Goal: Information Seeking & Learning: Learn about a topic

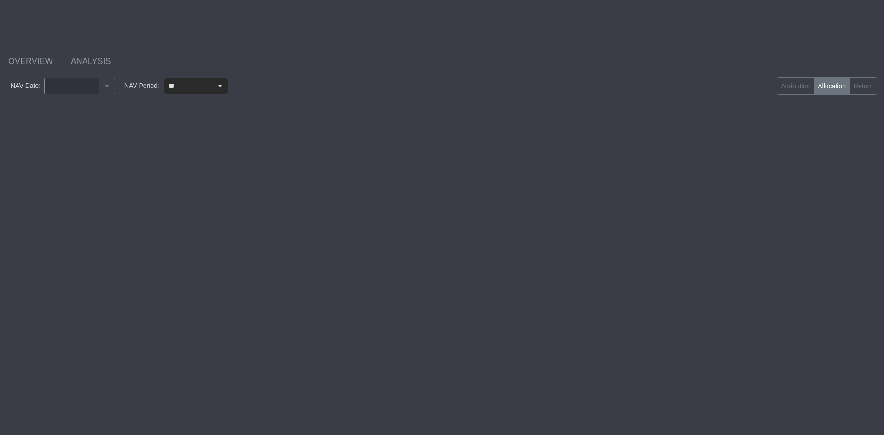
type input "********"
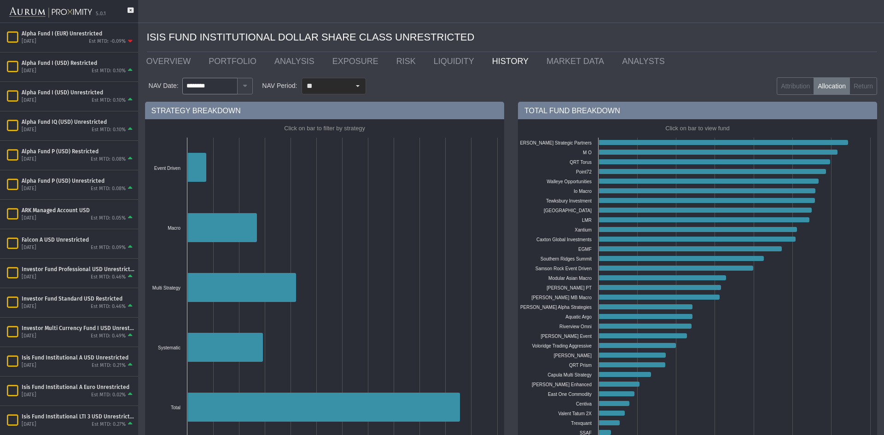
click at [125, 9] on div "5.0.1" at bounding box center [69, 11] width 138 height 23
click at [128, 9] on icon at bounding box center [131, 14] width 6 height 15
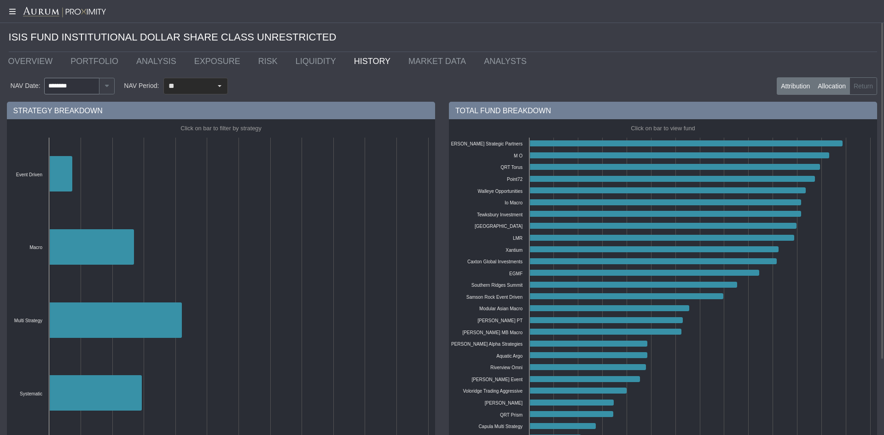
drag, startPoint x: 776, startPoint y: 80, endPoint x: 786, endPoint y: 82, distance: 10.5
click at [777, 80] on label "Attribution" at bounding box center [795, 85] width 37 height 17
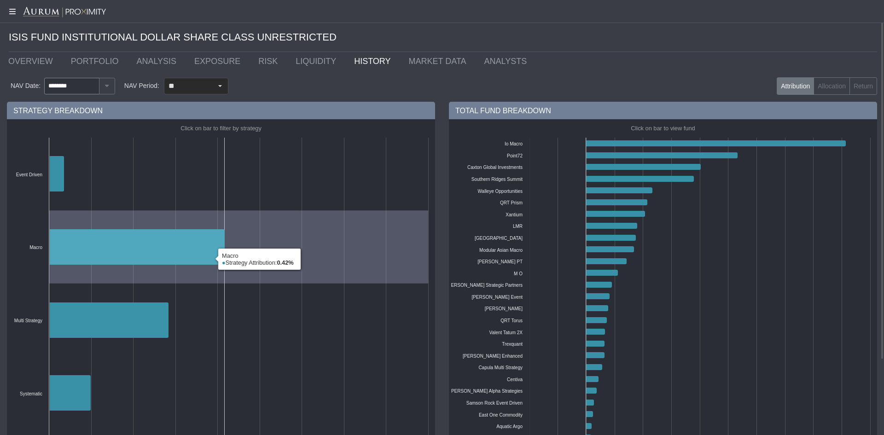
click at [148, 253] on icon at bounding box center [136, 246] width 175 height 35
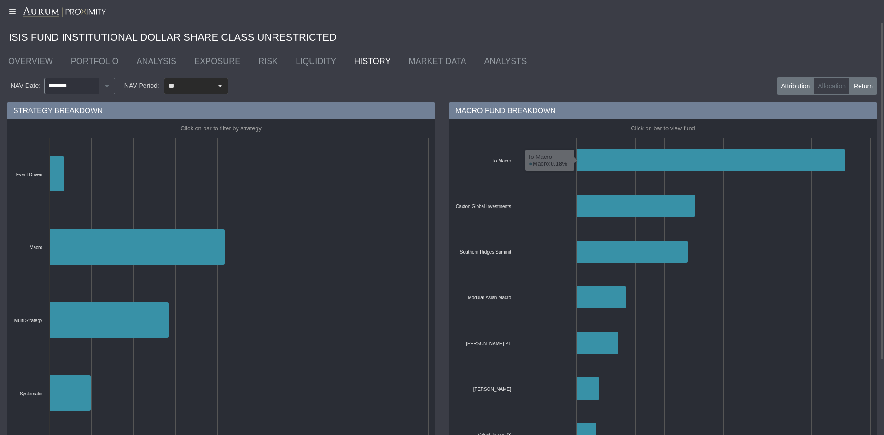
click at [867, 79] on label "Return" at bounding box center [863, 85] width 28 height 17
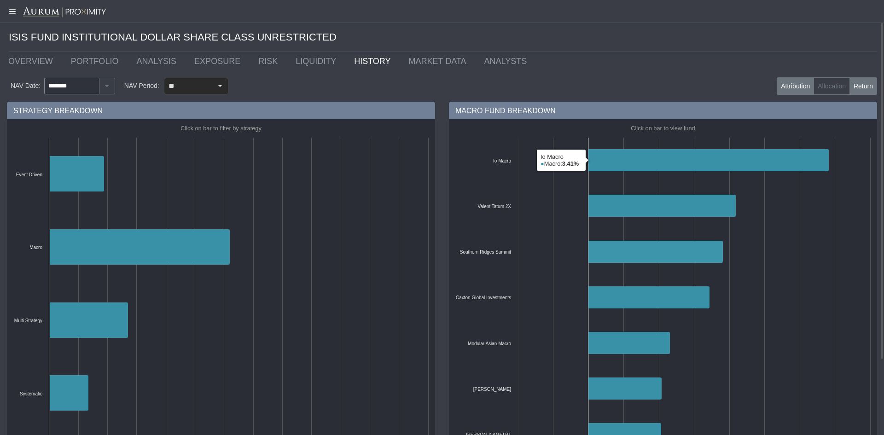
click at [795, 81] on label "Attribution" at bounding box center [795, 85] width 37 height 17
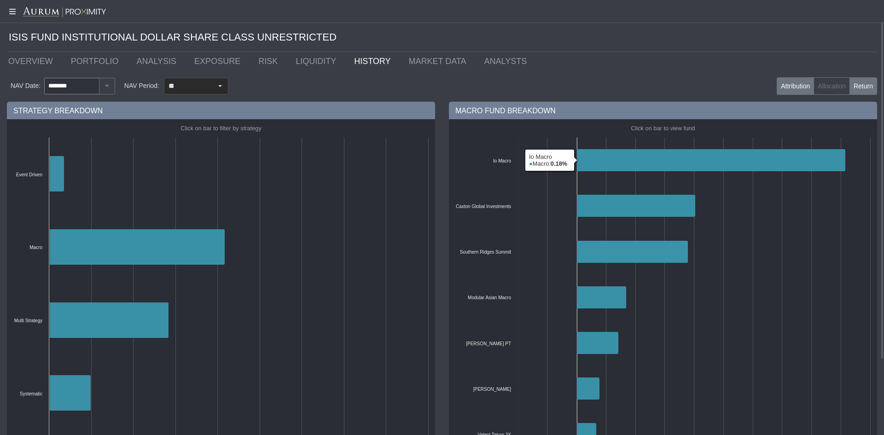
click at [859, 89] on label "Return" at bounding box center [863, 85] width 28 height 17
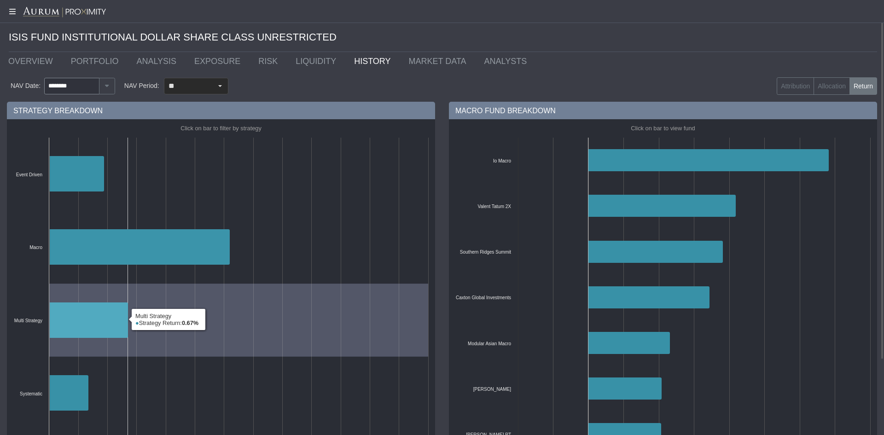
click at [79, 311] on icon at bounding box center [88, 319] width 79 height 35
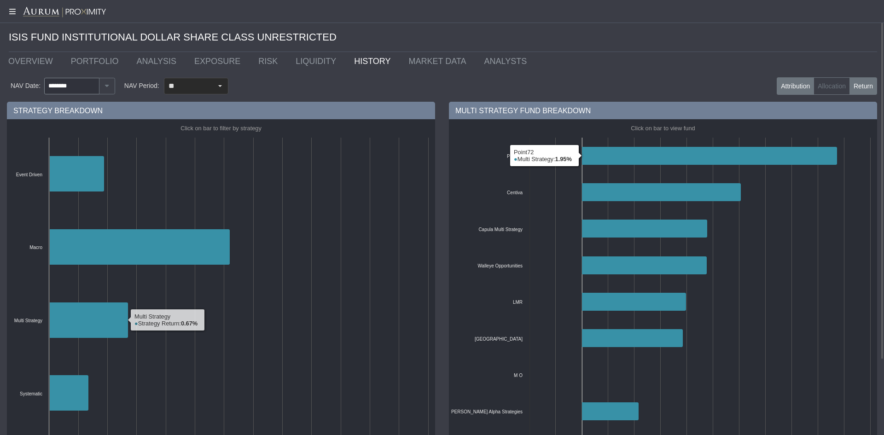
click at [796, 88] on label "Attribution" at bounding box center [795, 85] width 37 height 17
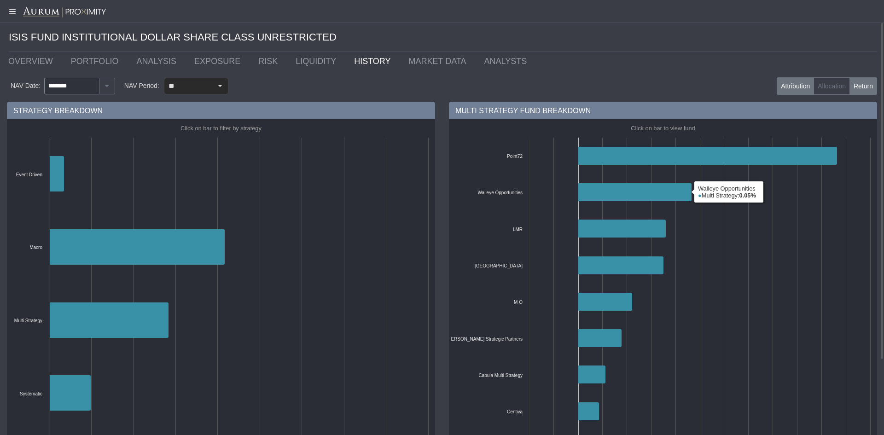
click at [869, 84] on label "Return" at bounding box center [863, 85] width 28 height 17
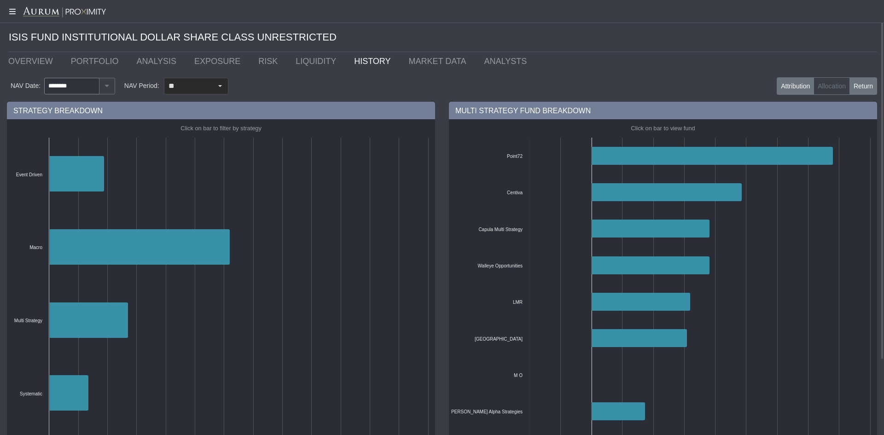
click at [801, 87] on label "Attribution" at bounding box center [795, 85] width 37 height 17
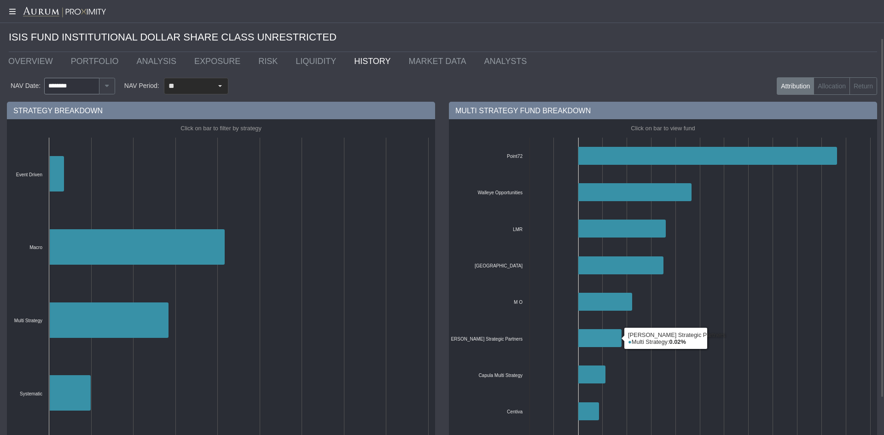
scroll to position [46, 0]
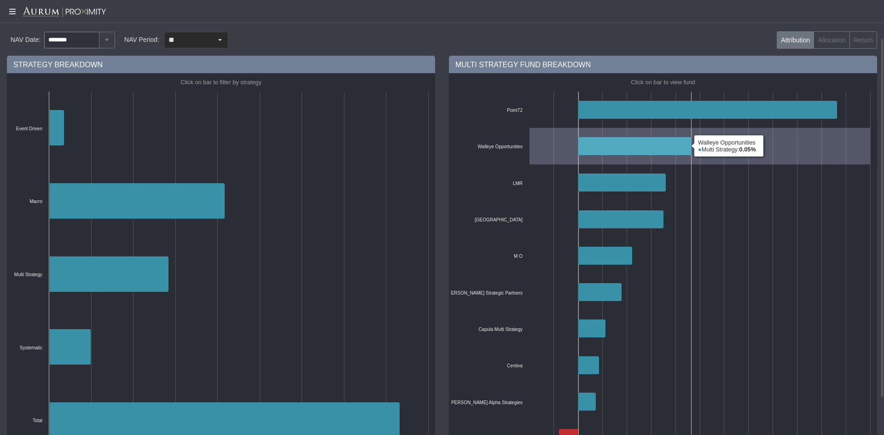
click at [610, 145] on icon at bounding box center [634, 146] width 113 height 18
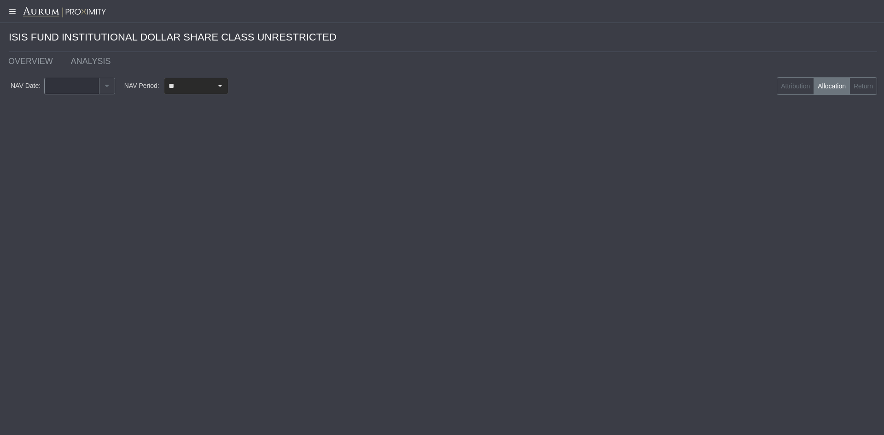
type input "********"
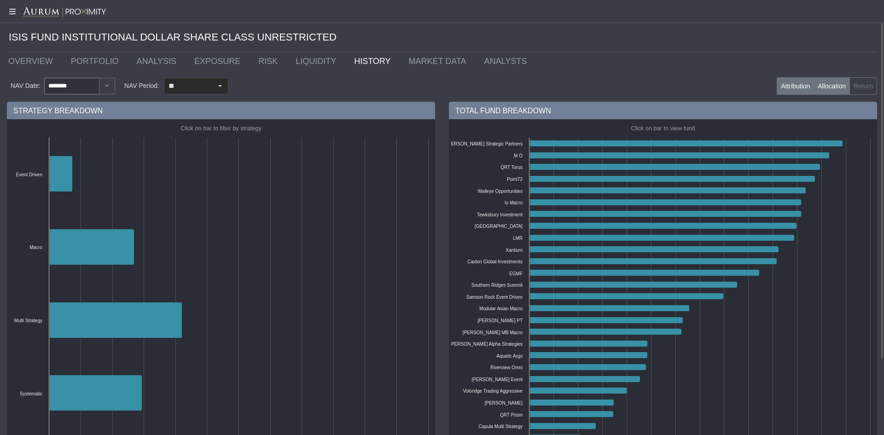
click at [803, 90] on label "Attribution" at bounding box center [795, 85] width 37 height 17
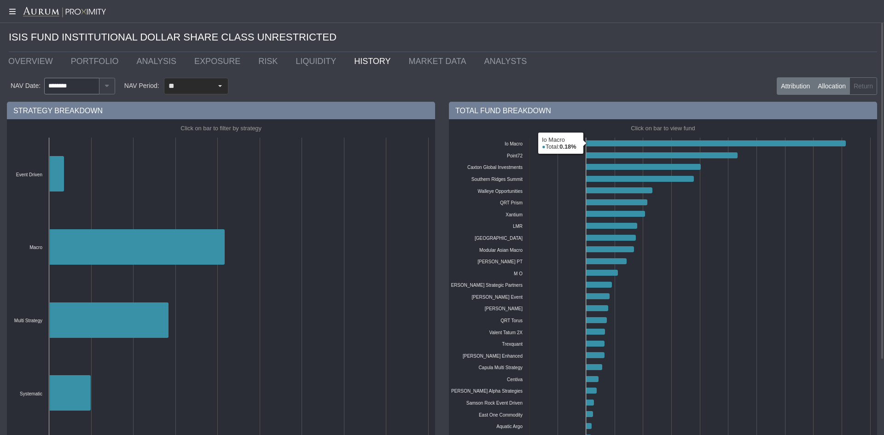
click at [848, 83] on label "Allocation" at bounding box center [832, 85] width 36 height 17
click at [854, 83] on label "Return" at bounding box center [863, 85] width 28 height 17
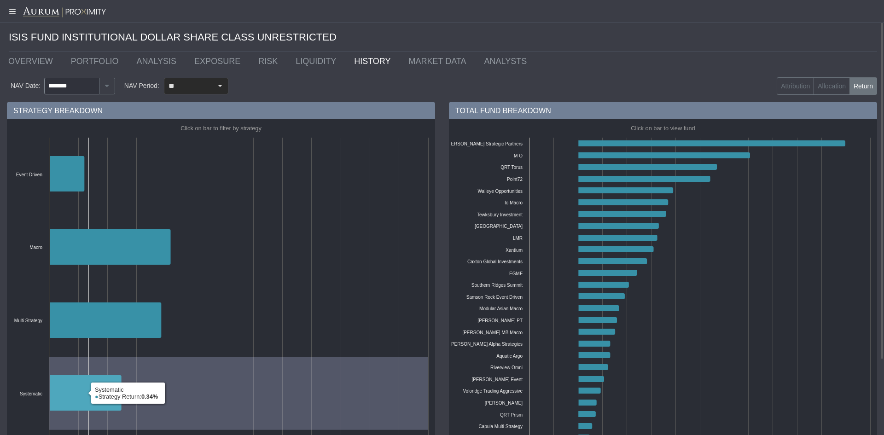
scroll to position [46, 0]
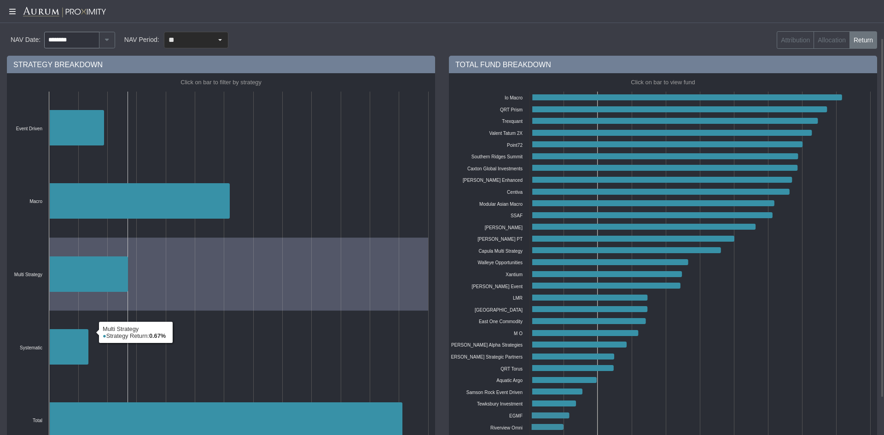
click at [114, 274] on icon at bounding box center [88, 273] width 79 height 35
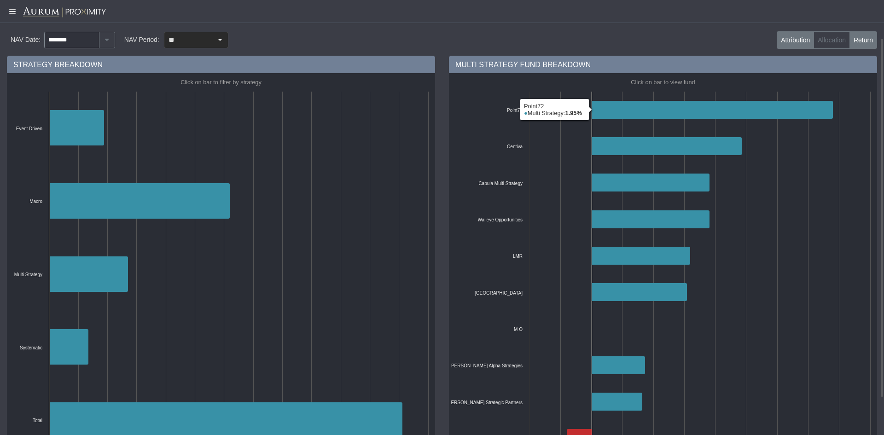
click at [788, 38] on label "Attribution" at bounding box center [795, 39] width 37 height 17
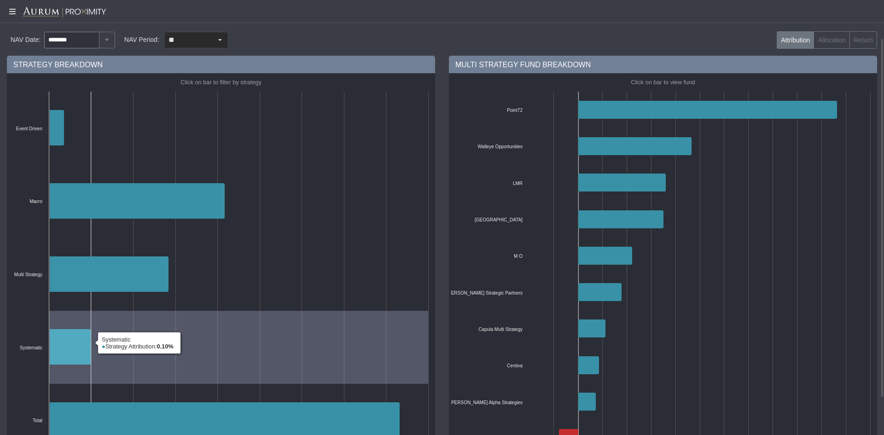
click at [81, 349] on icon at bounding box center [69, 346] width 41 height 35
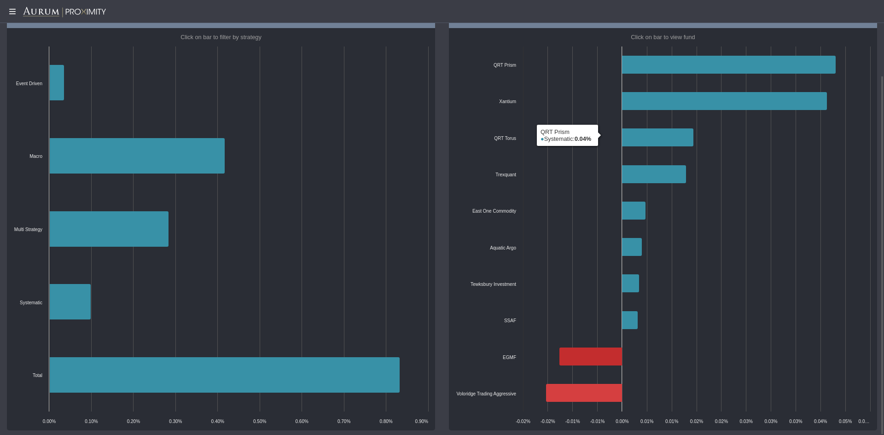
scroll to position [0, 0]
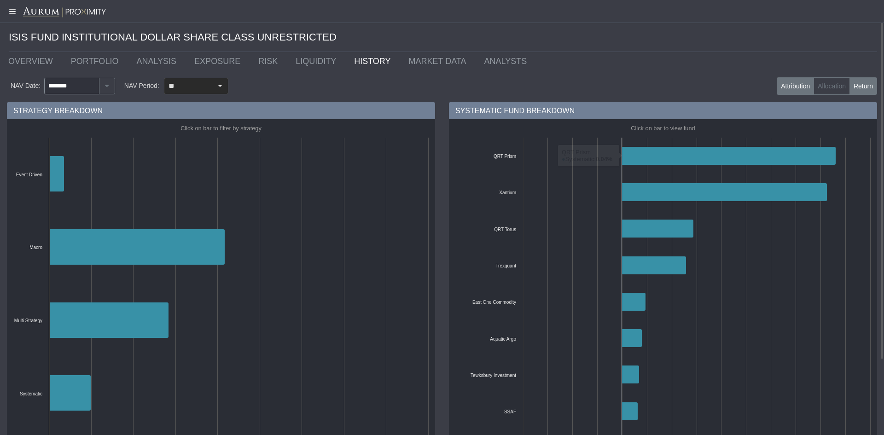
click at [863, 91] on label "Return" at bounding box center [863, 85] width 28 height 17
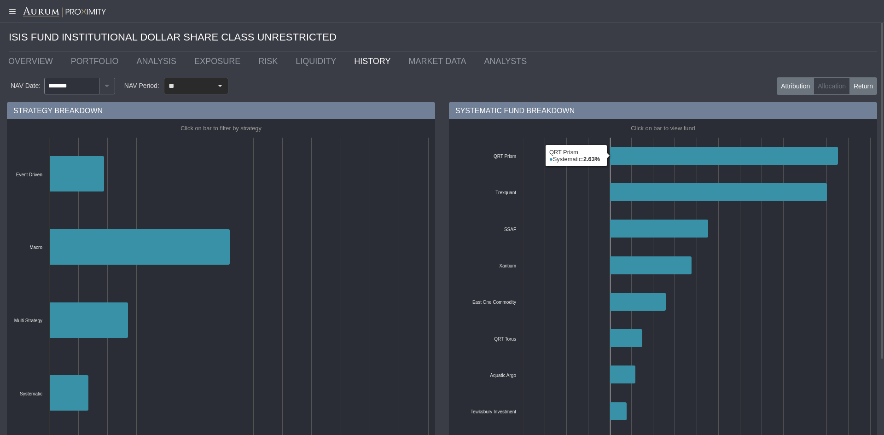
click at [802, 88] on label "Attribution" at bounding box center [795, 85] width 37 height 17
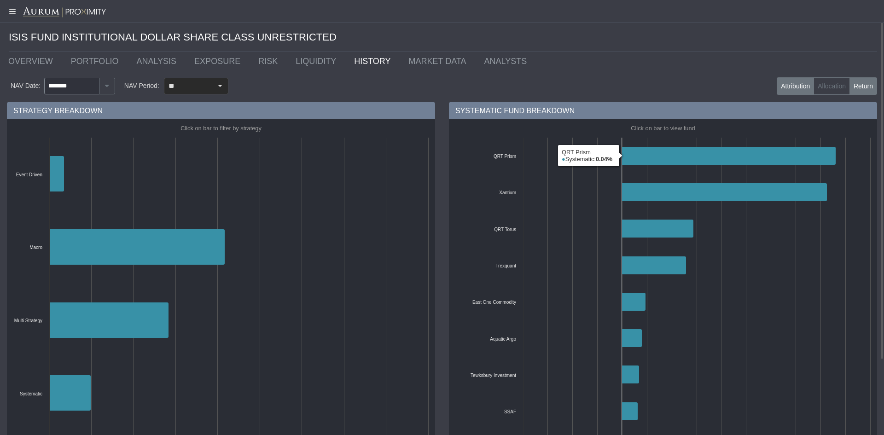
click at [858, 87] on label "Return" at bounding box center [863, 85] width 28 height 17
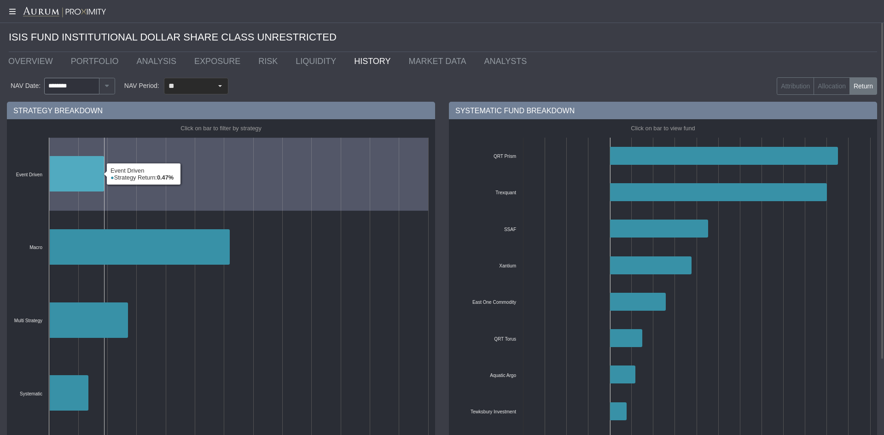
click at [77, 166] on icon at bounding box center [76, 173] width 55 height 35
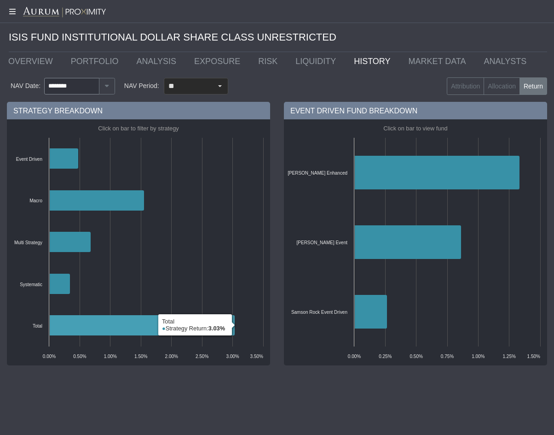
click at [98, 338] on rect at bounding box center [138, 242] width 259 height 246
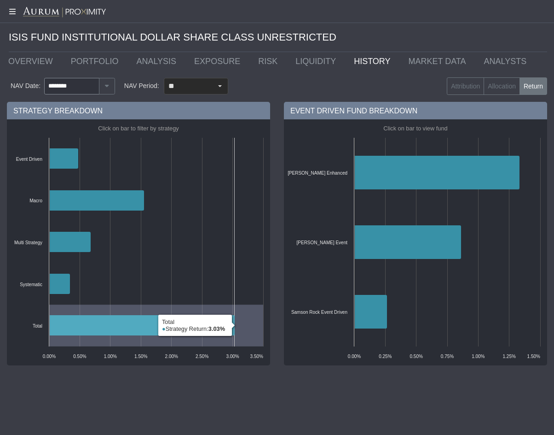
click at [101, 329] on icon at bounding box center [142, 325] width 186 height 20
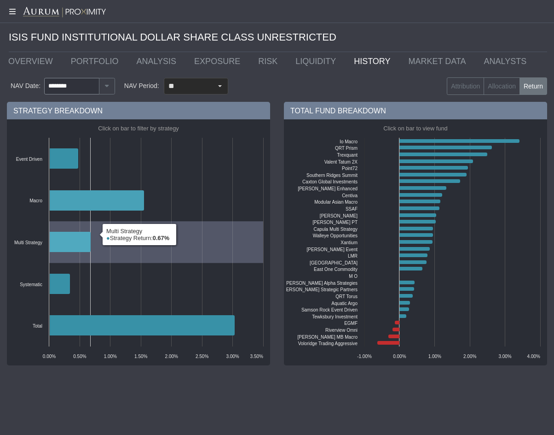
click at [63, 247] on icon at bounding box center [69, 242] width 41 height 20
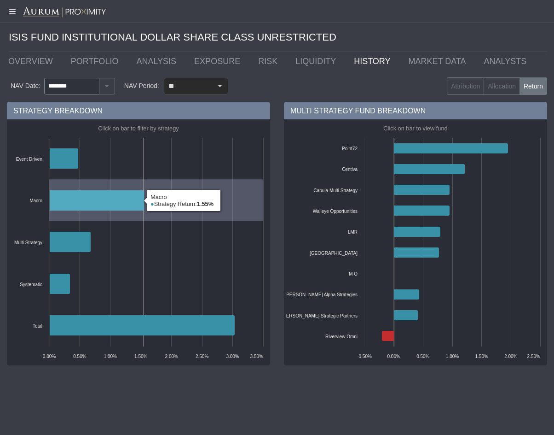
click at [117, 195] on icon at bounding box center [96, 200] width 95 height 20
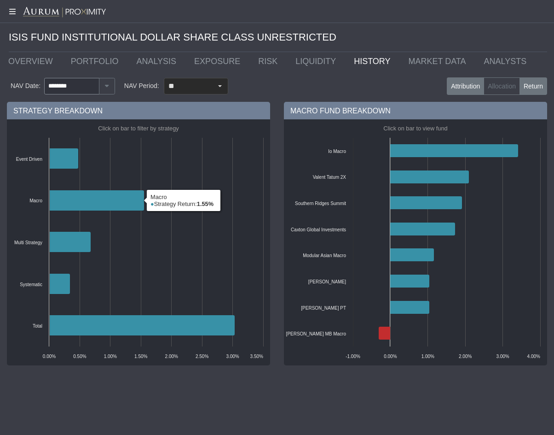
click at [474, 79] on label "Attribution" at bounding box center [465, 85] width 37 height 17
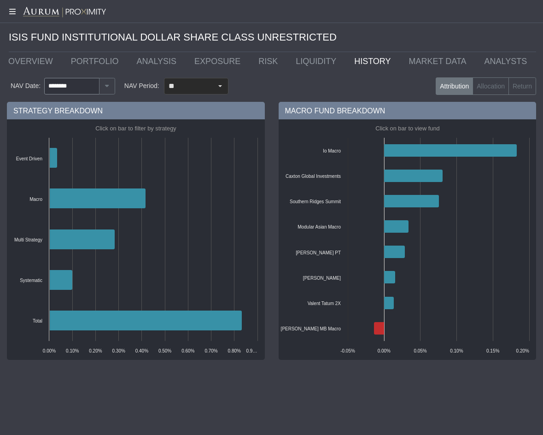
click at [101, 363] on div "STRATEGY BREAKDOWN Created with Highcharts 11.4.8 Click on bar to filter by str…" at bounding box center [136, 233] width 272 height 262
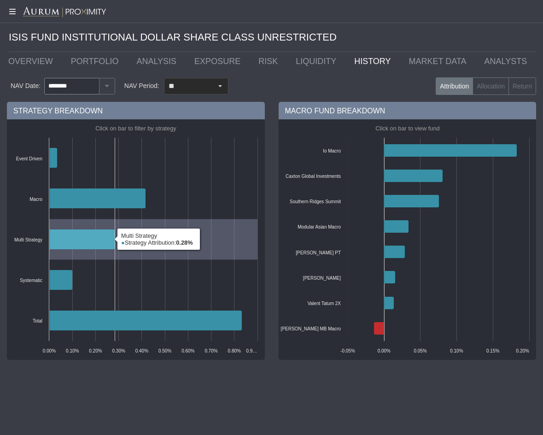
click at [98, 244] on icon at bounding box center [81, 239] width 65 height 20
click at [97, 244] on icon at bounding box center [81, 239] width 65 height 20
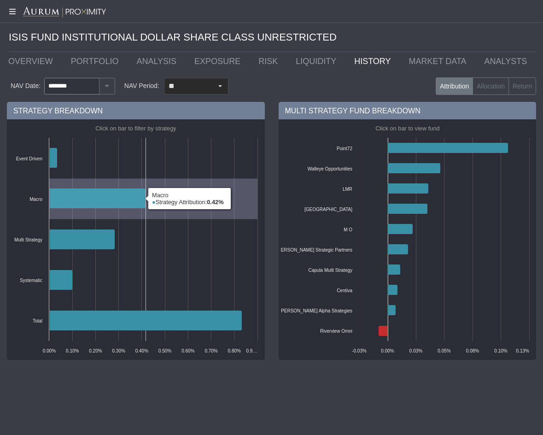
click at [107, 204] on icon at bounding box center [97, 198] width 96 height 20
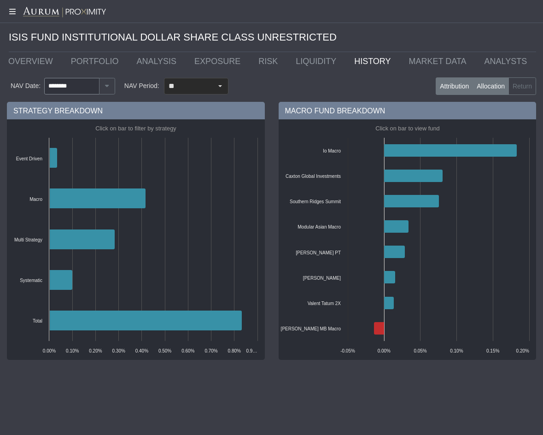
click at [505, 84] on label "Allocation" at bounding box center [490, 85] width 36 height 17
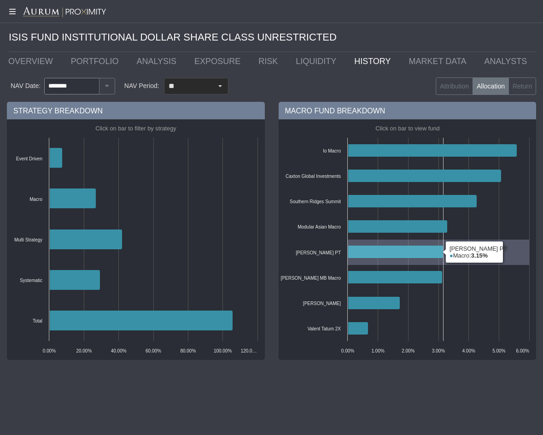
click at [379, 256] on icon at bounding box center [395, 251] width 95 height 12
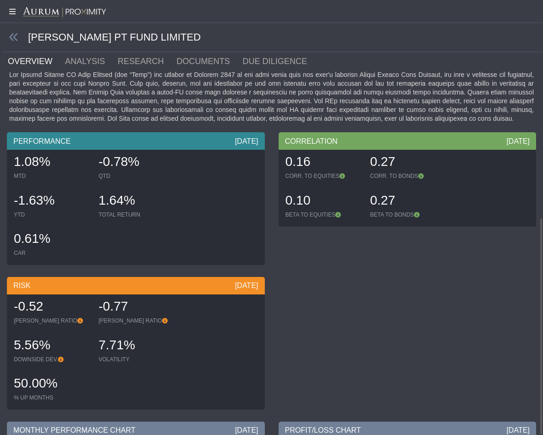
scroll to position [436, 0]
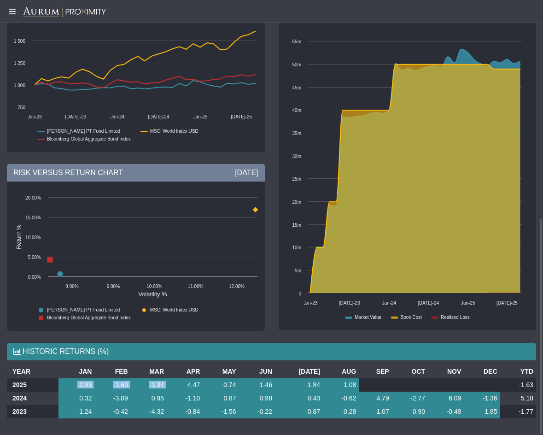
drag, startPoint x: 172, startPoint y: 385, endPoint x: 64, endPoint y: 388, distance: 108.2
click at [64, 388] on tr "2025 -2.93 -1.60 -1.34 4.47 -0.74 1.46 -1.84 1.08 -1.63" at bounding box center [271, 384] width 529 height 13
drag, startPoint x: 210, startPoint y: 384, endPoint x: 187, endPoint y: 387, distance: 22.7
click at [187, 387] on tr "2025 -2.93 -1.60 -1.34 4.47 -0.74 1.46 -1.84 1.08 -1.63" at bounding box center [271, 384] width 529 height 13
drag, startPoint x: 168, startPoint y: 384, endPoint x: 61, endPoint y: 389, distance: 106.9
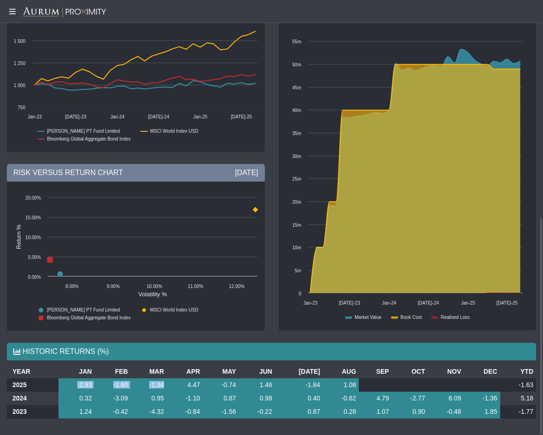
click at [61, 389] on tr "2025 -2.93 -1.60 -1.34 4.47 -0.74 1.46 -1.84 1.08 -1.63" at bounding box center [271, 384] width 529 height 13
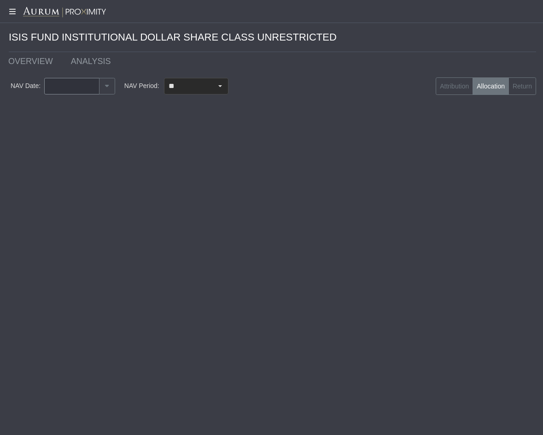
type input "********"
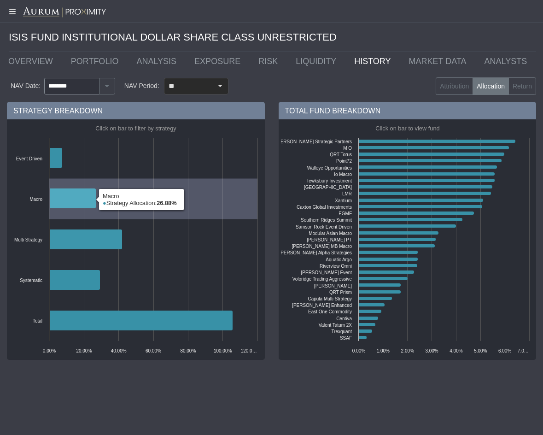
click at [84, 200] on icon at bounding box center [72, 198] width 46 height 20
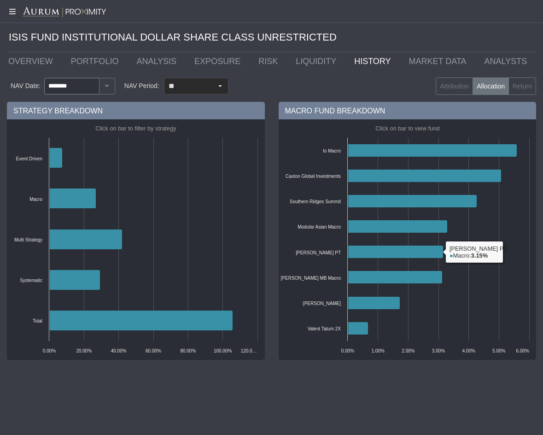
click at [368, 258] on rect at bounding box center [407, 239] width 253 height 240
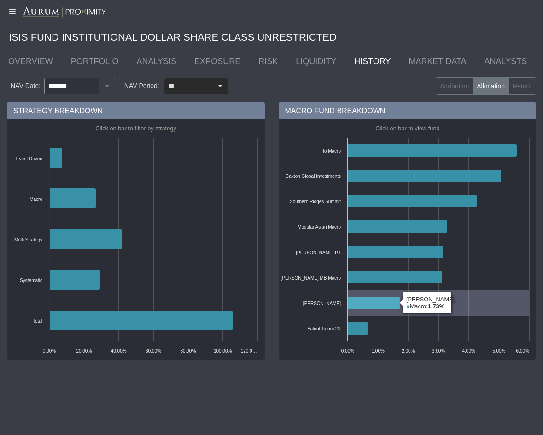
click at [351, 304] on icon at bounding box center [374, 302] width 52 height 12
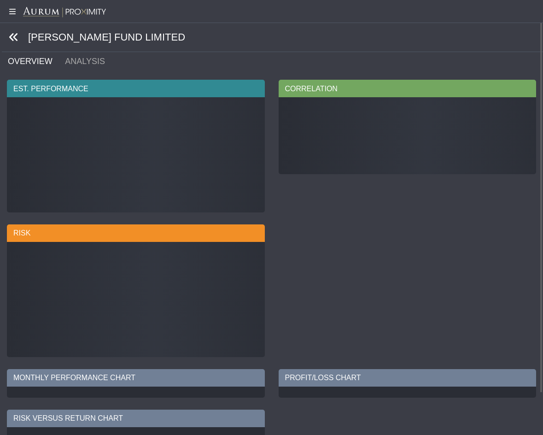
click at [15, 37] on icon at bounding box center [14, 37] width 10 height 10
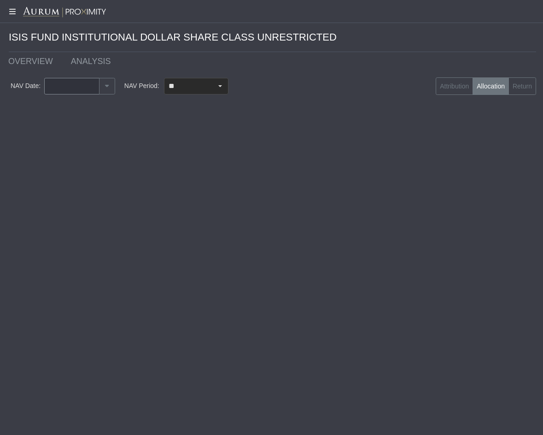
type input "********"
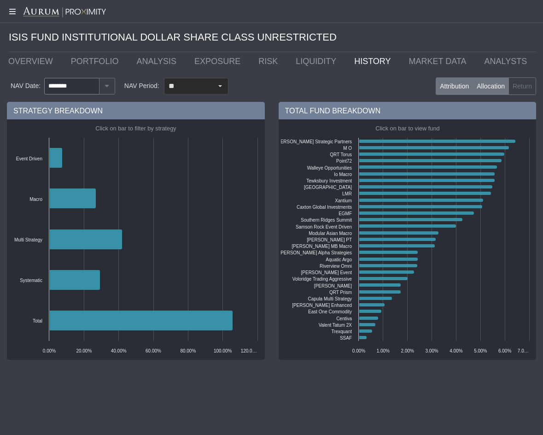
click at [439, 83] on label "Attribution" at bounding box center [454, 85] width 37 height 17
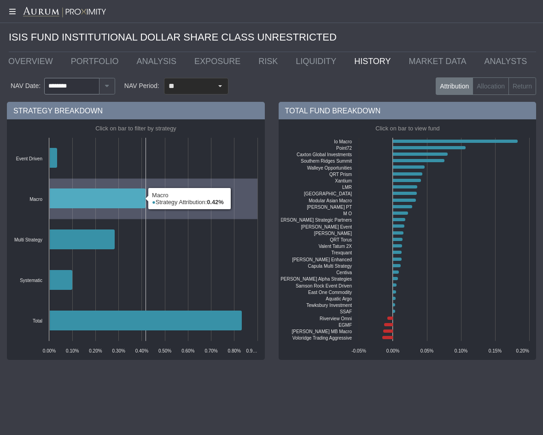
click at [63, 203] on icon at bounding box center [97, 198] width 96 height 20
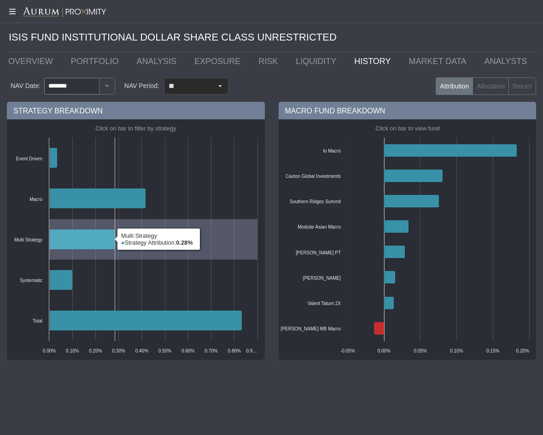
click at [89, 239] on icon at bounding box center [81, 239] width 65 height 20
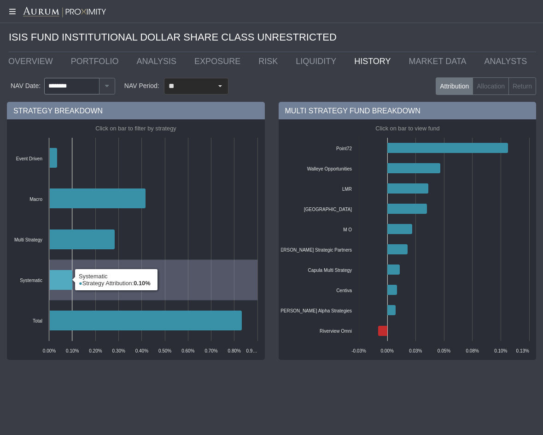
click at [57, 276] on icon at bounding box center [60, 280] width 23 height 20
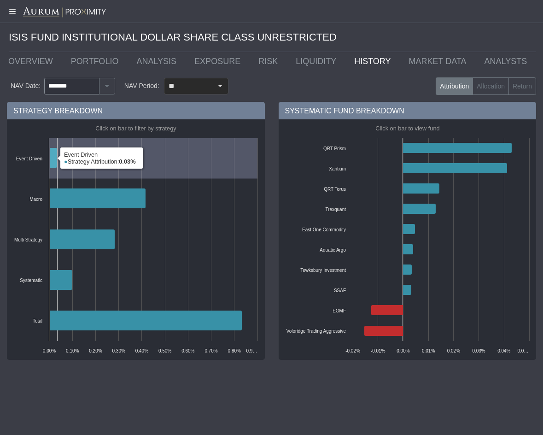
click at [52, 157] on icon at bounding box center [53, 158] width 8 height 20
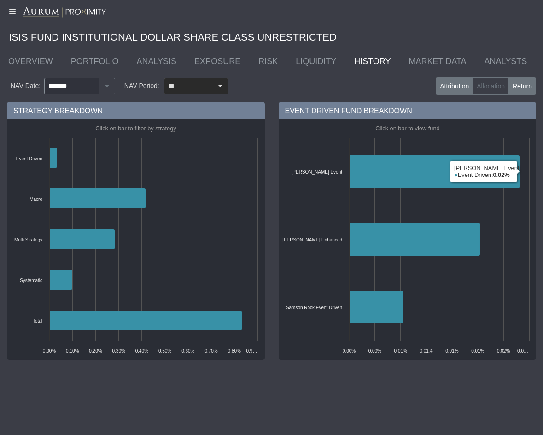
click at [522, 88] on label "Return" at bounding box center [522, 85] width 28 height 17
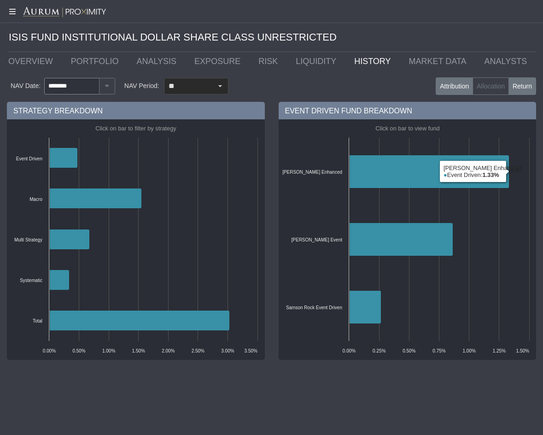
click at [445, 84] on label "Attribution" at bounding box center [454, 85] width 37 height 17
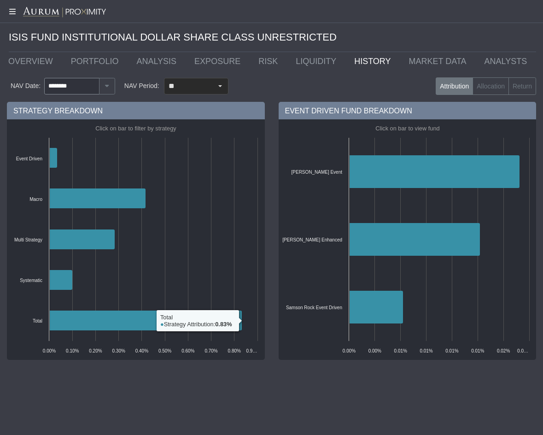
click at [273, 386] on div "Pull down to refresh... Release to refresh... Refreshing... ISIS FUND INSTITUTI…" at bounding box center [271, 217] width 543 height 435
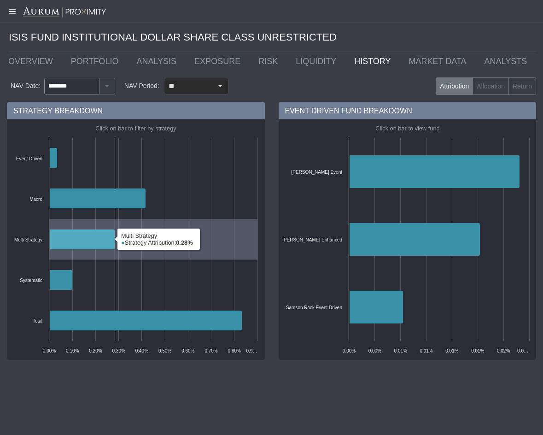
click at [84, 237] on icon at bounding box center [81, 239] width 65 height 20
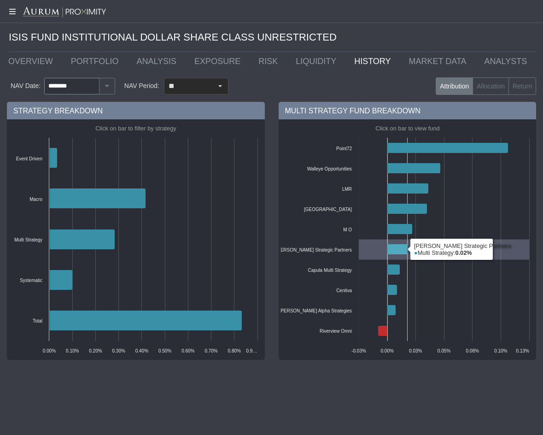
click at [396, 251] on icon at bounding box center [397, 249] width 20 height 10
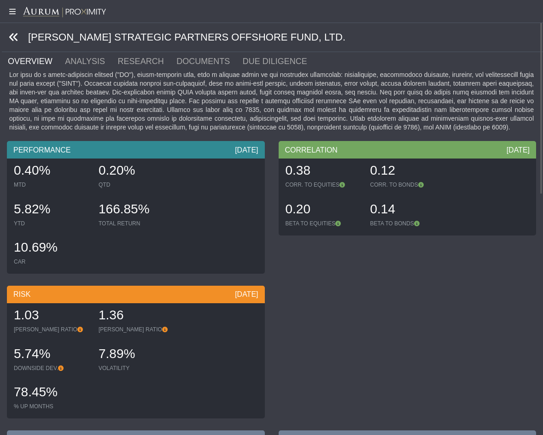
click at [15, 37] on icon at bounding box center [14, 37] width 10 height 10
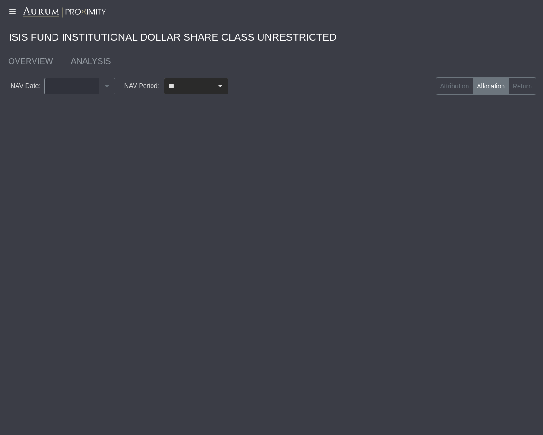
type input "********"
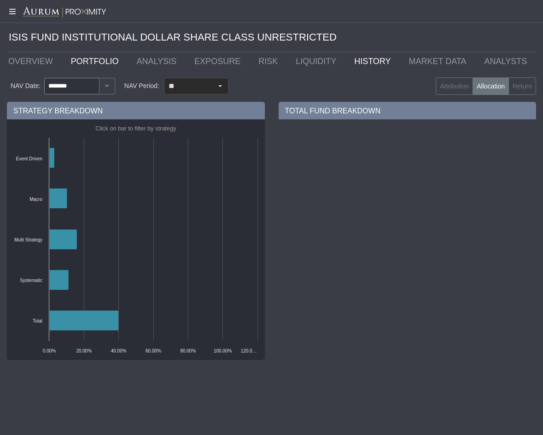
click at [100, 58] on link "PORTFOLIO" at bounding box center [97, 61] width 66 height 18
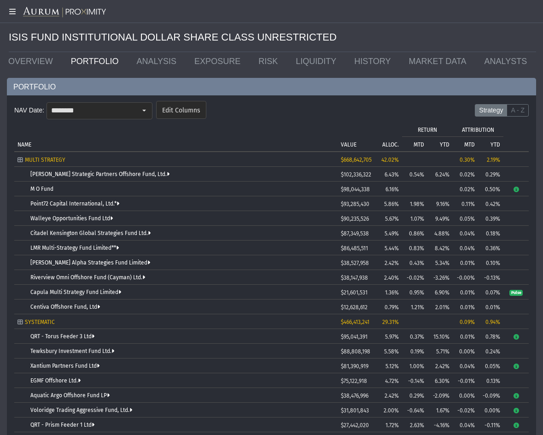
drag, startPoint x: 140, startPoint y: 289, endPoint x: 153, endPoint y: 284, distance: 13.7
click at [140, 289] on div "Capula Multi Strategy Fund Limited" at bounding box center [182, 292] width 304 height 6
click at [104, 169] on td "[PERSON_NAME] Strategic Partners Offshore Fund, Ltd." at bounding box center [175, 174] width 323 height 15
click at [104, 172] on link "[PERSON_NAME] Strategic Partners Offshore Fund, Ltd." at bounding box center [99, 174] width 139 height 6
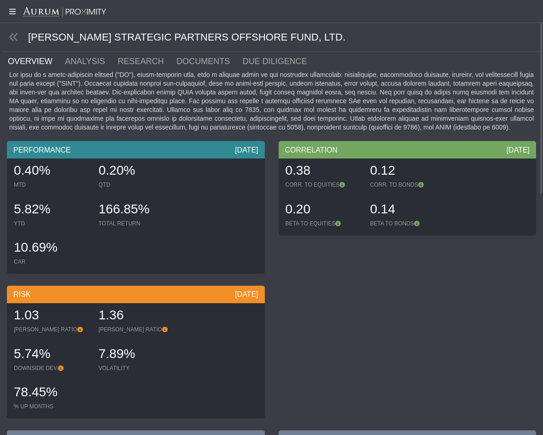
click at [345, 389] on div "PERFORMANCE [DATE] 0.40% MTD 0.20% QTD 5.82% YTD 166.85% TOTAL RETURN 10.69% CA…" at bounding box center [271, 282] width 543 height 282
click at [14, 40] on icon at bounding box center [14, 37] width 10 height 10
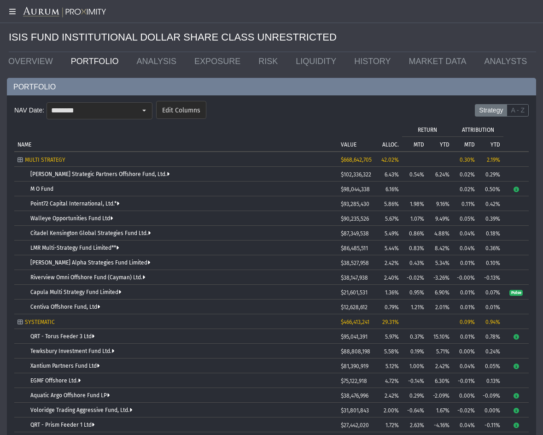
click at [372, 270] on td "2.40%" at bounding box center [387, 277] width 30 height 15
